Goal: Task Accomplishment & Management: Use online tool/utility

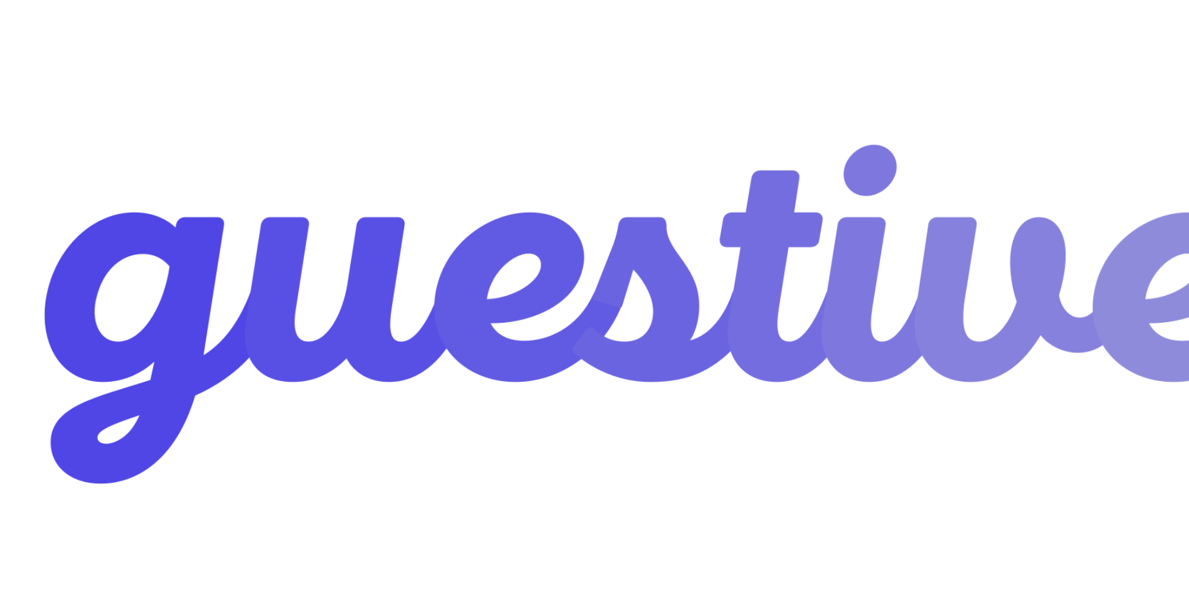
checkbox input "true"
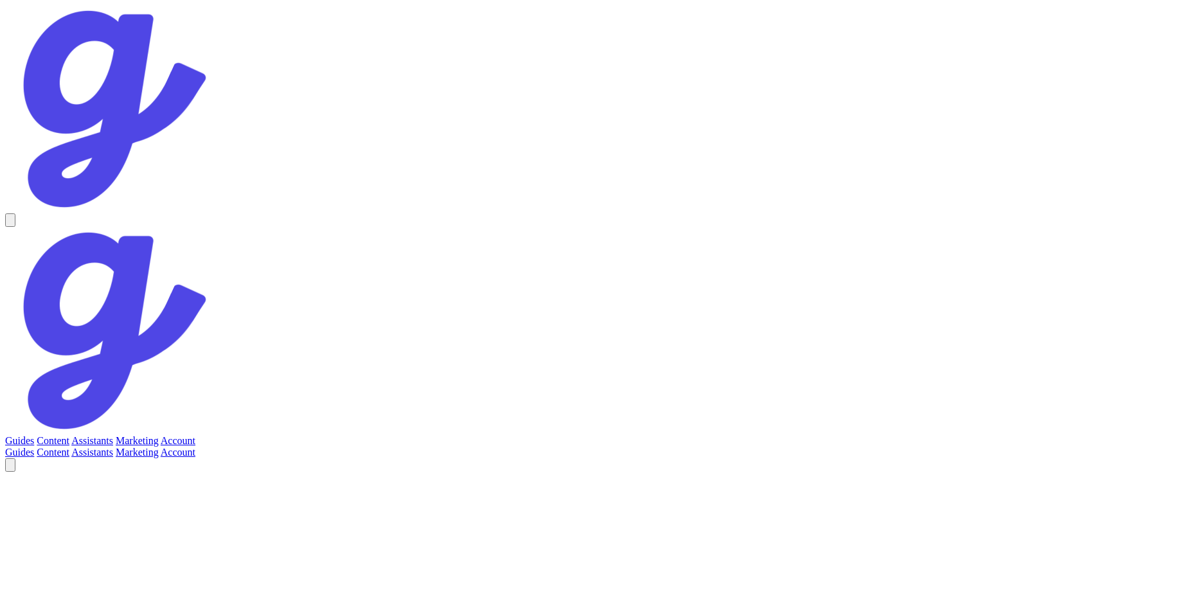
click at [195, 435] on link "Account" at bounding box center [178, 440] width 35 height 11
paste input "132104"
type input "132104"
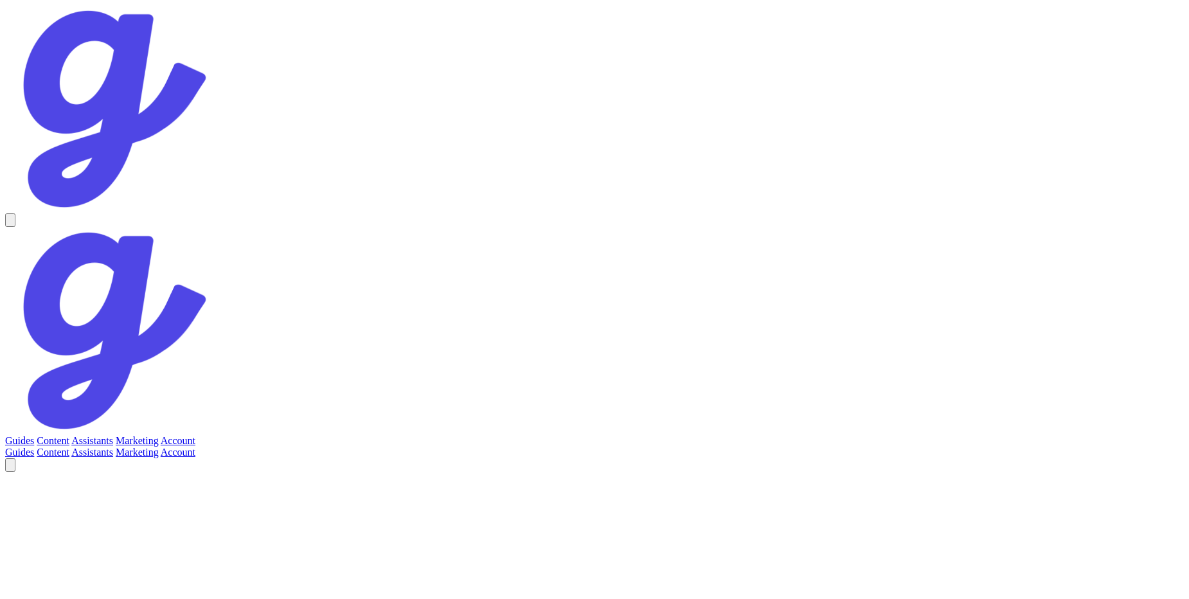
paste input "d7830004eb9924b2785414eb638b83f498094fc981cd469feed570653d3a19fc"
type input "d7830004eb9924b2785414eb638b83f498094fc981cd469feed570653d3a19fc"
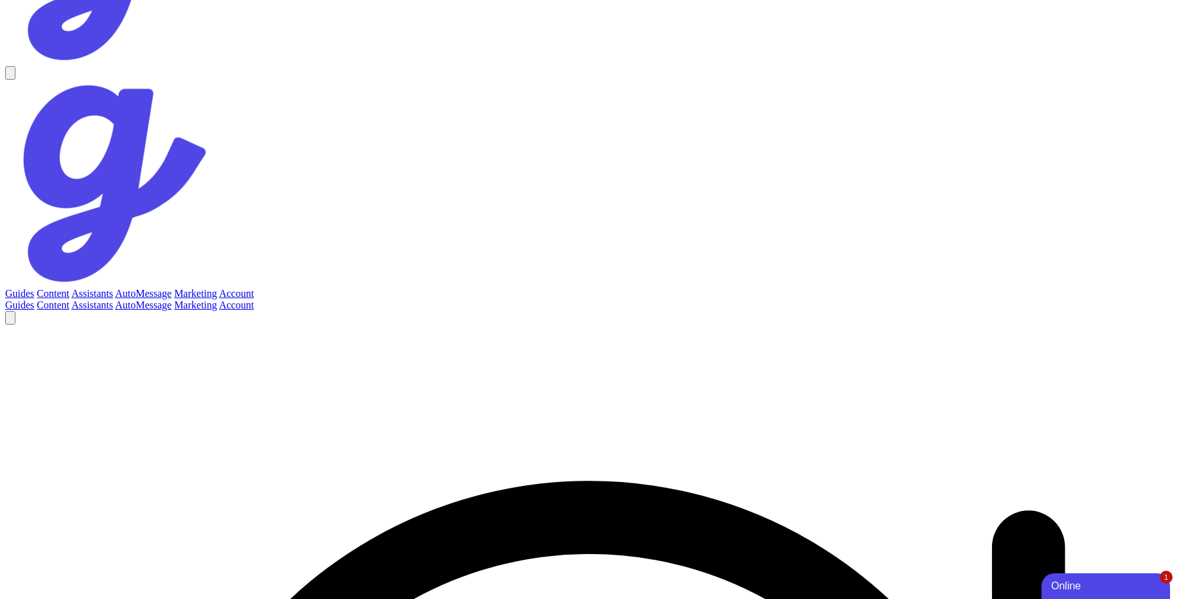
scroll to position [114, 0]
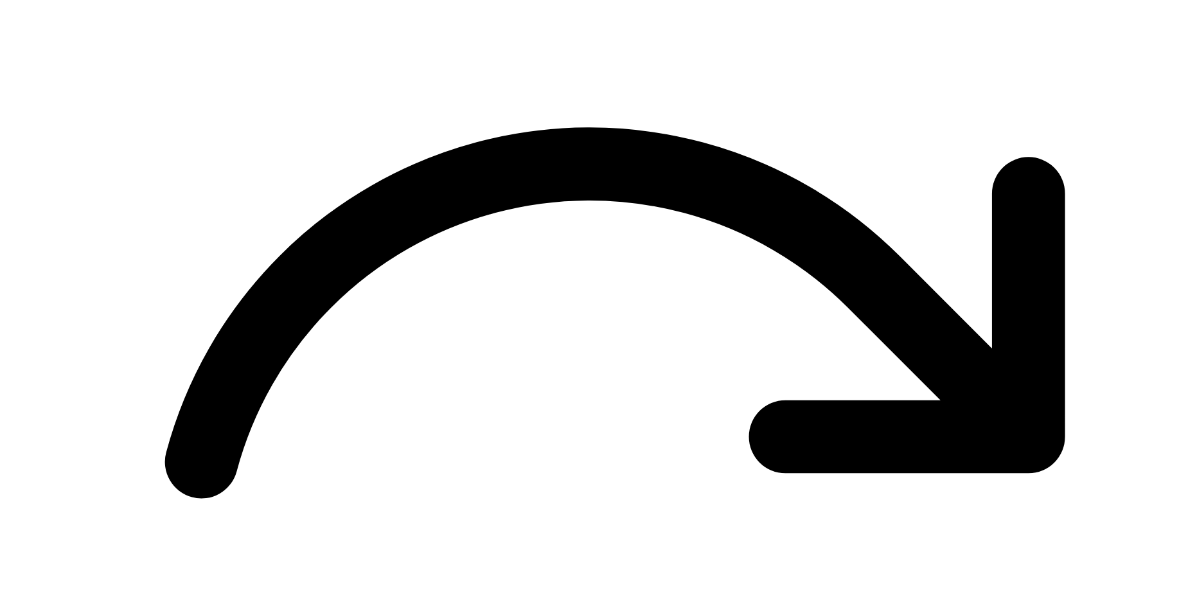
scroll to position [487, 0]
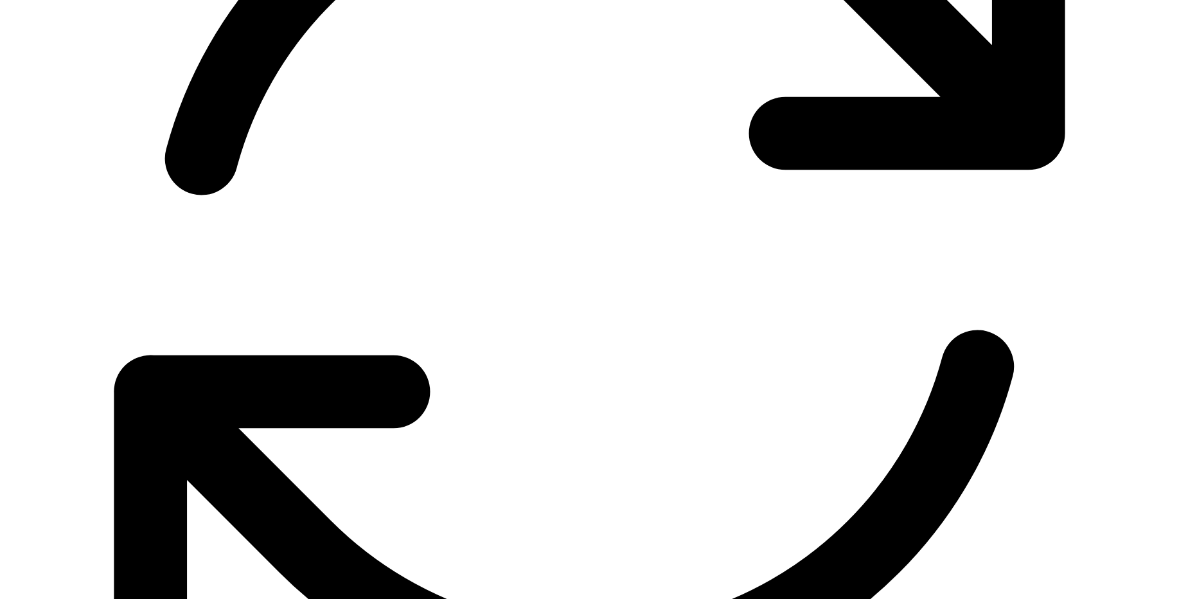
scroll to position [807, 0]
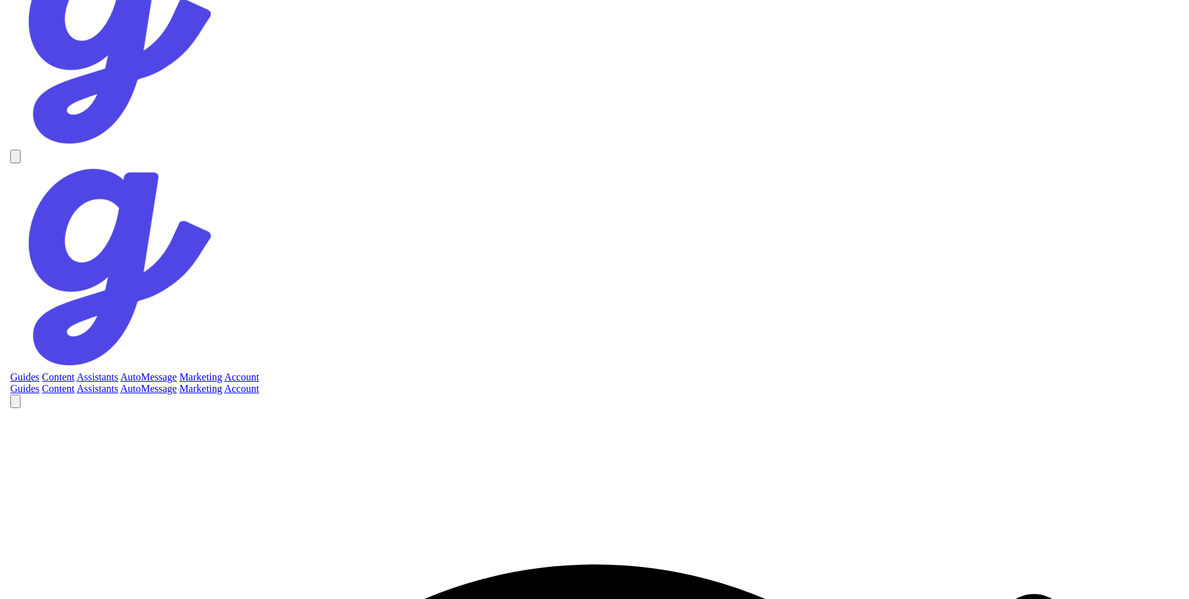
scroll to position [0, 0]
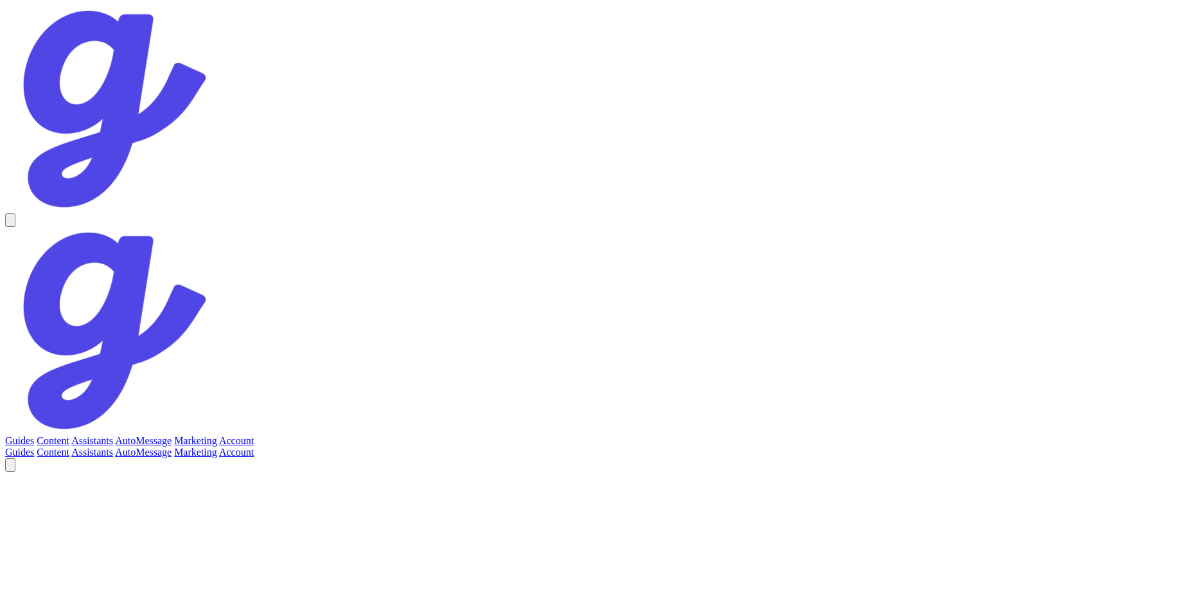
click at [34, 435] on link "Guides" at bounding box center [19, 440] width 29 height 11
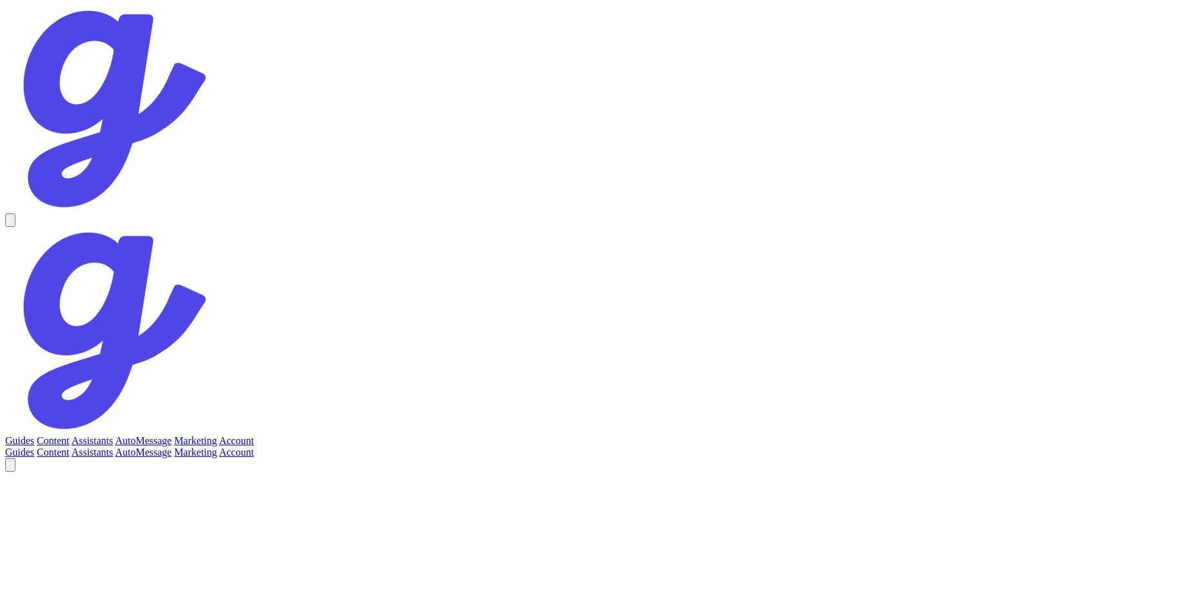
scroll to position [275, 0]
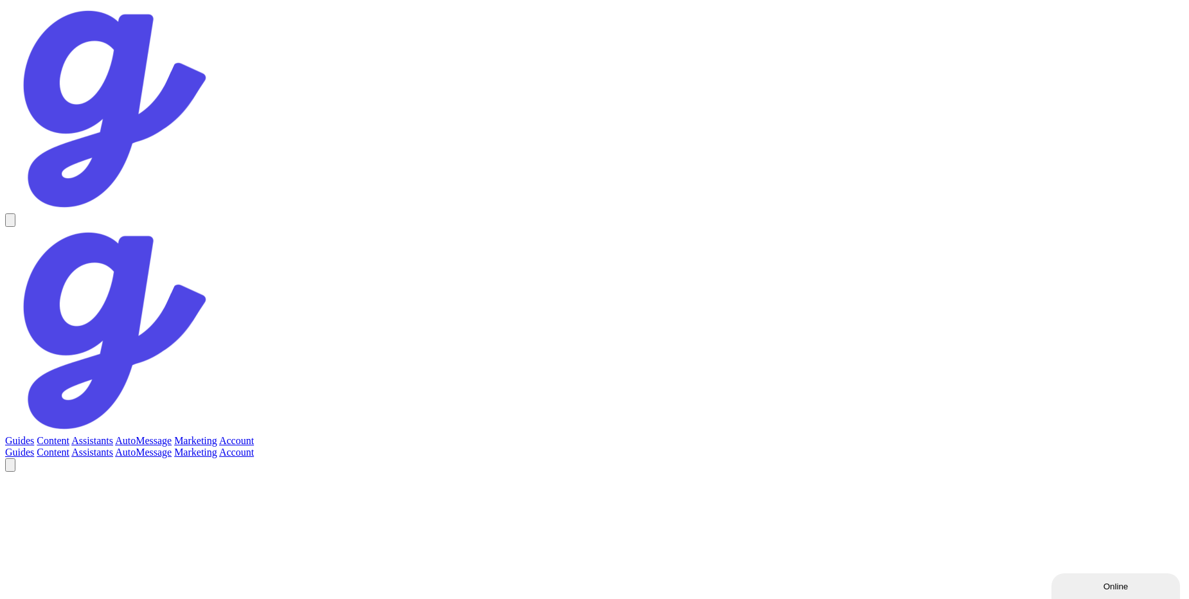
click at [254, 435] on link "Account" at bounding box center [236, 440] width 35 height 11
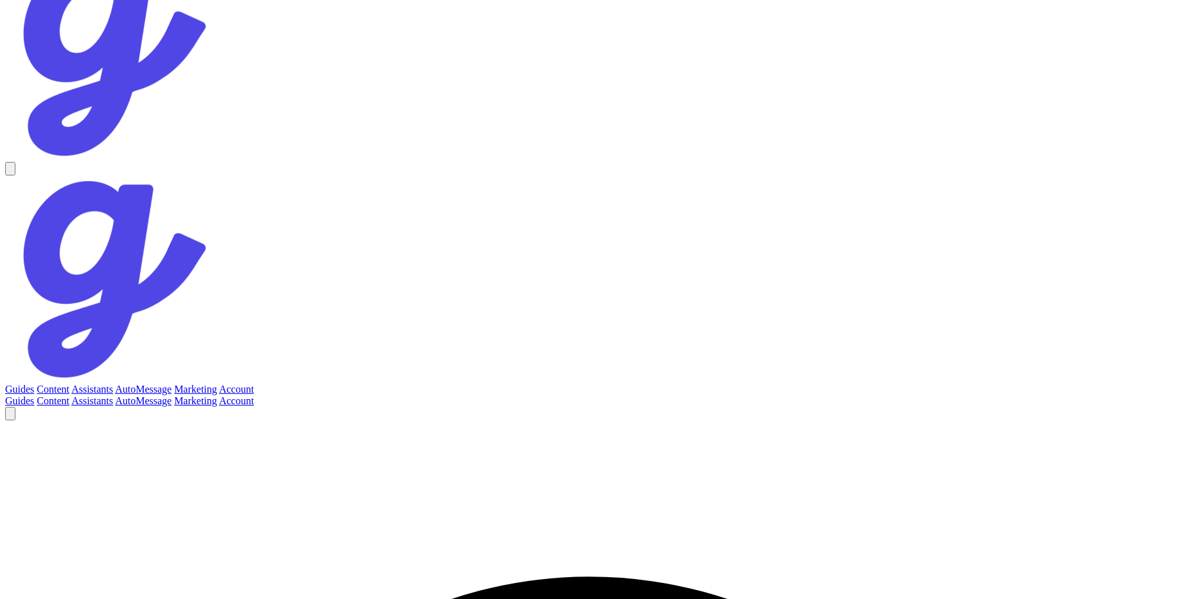
scroll to position [54, 0]
